Goal: Information Seeking & Learning: Learn about a topic

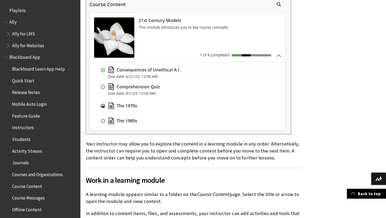
scroll to position [1186, 0]
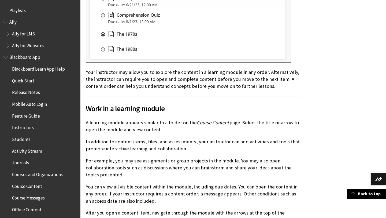
click at [29, 80] on span "Quick Start" at bounding box center [23, 79] width 22 height 7
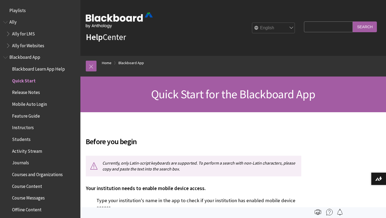
click at [33, 57] on span "Blackboard App" at bounding box center [24, 56] width 31 height 7
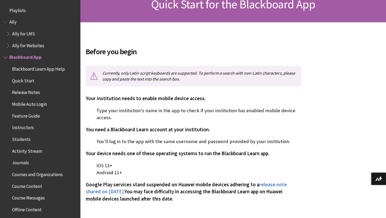
scroll to position [102, 0]
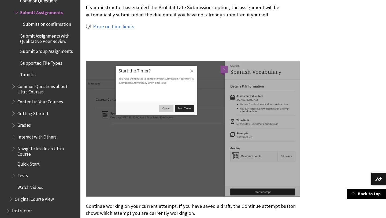
scroll to position [1150, 0]
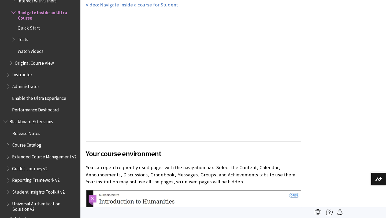
scroll to position [251, 0]
